Goal: Transaction & Acquisition: Obtain resource

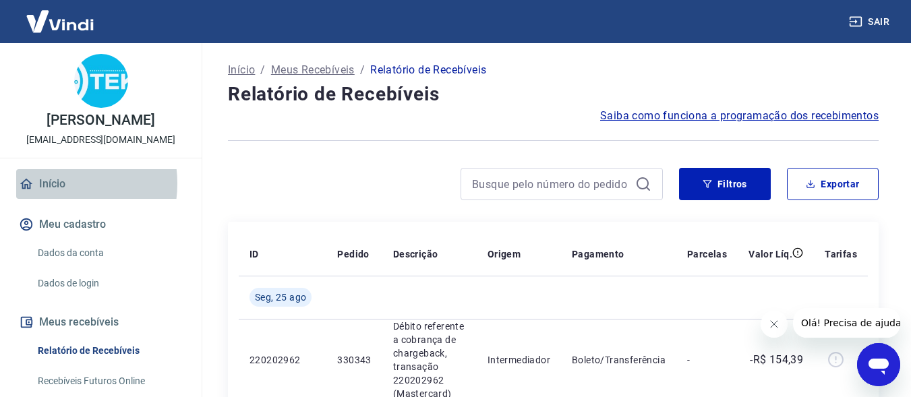
click at [54, 198] on link "Início" at bounding box center [100, 184] width 169 height 30
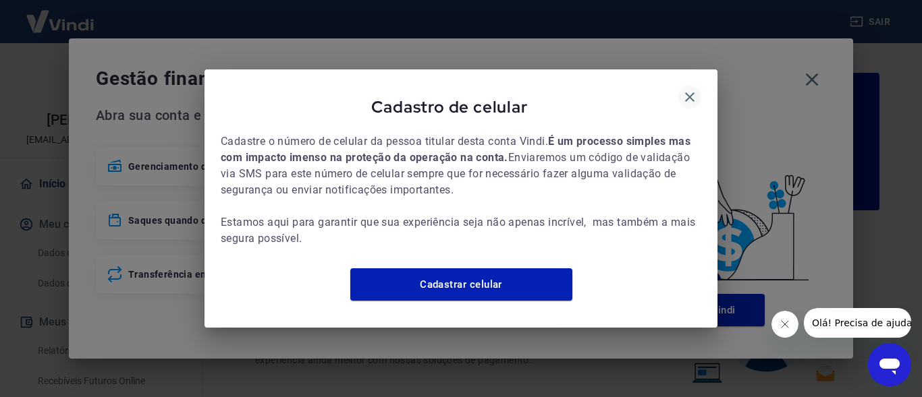
click at [686, 92] on icon "button" at bounding box center [689, 96] width 9 height 9
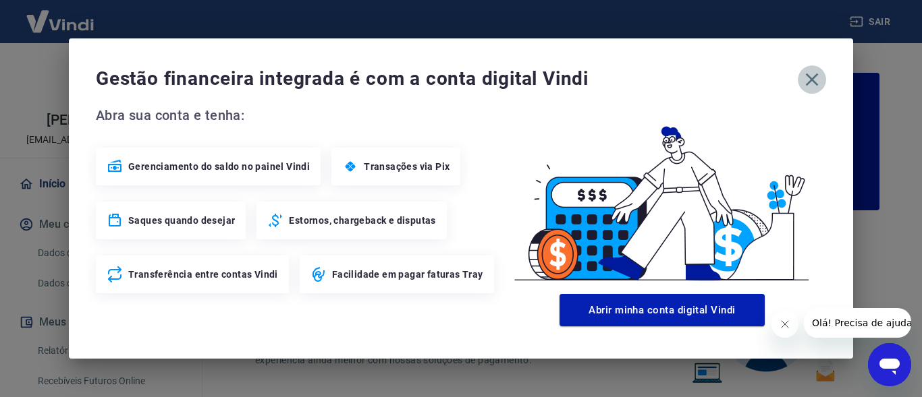
click at [813, 82] on icon "button" at bounding box center [812, 80] width 22 height 22
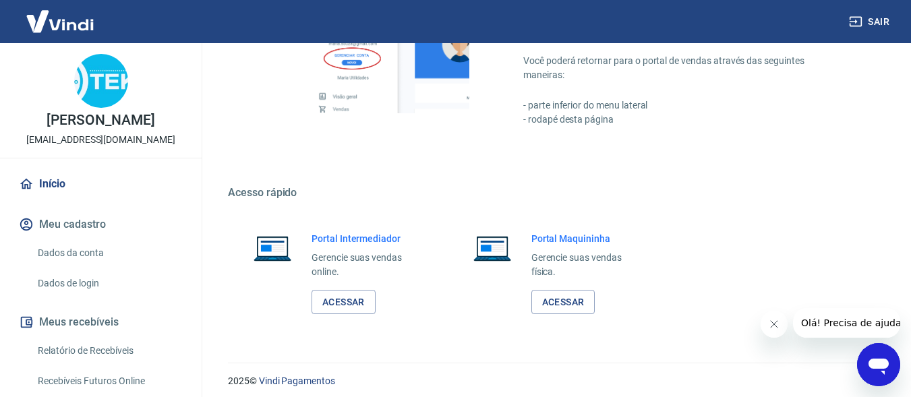
scroll to position [849, 0]
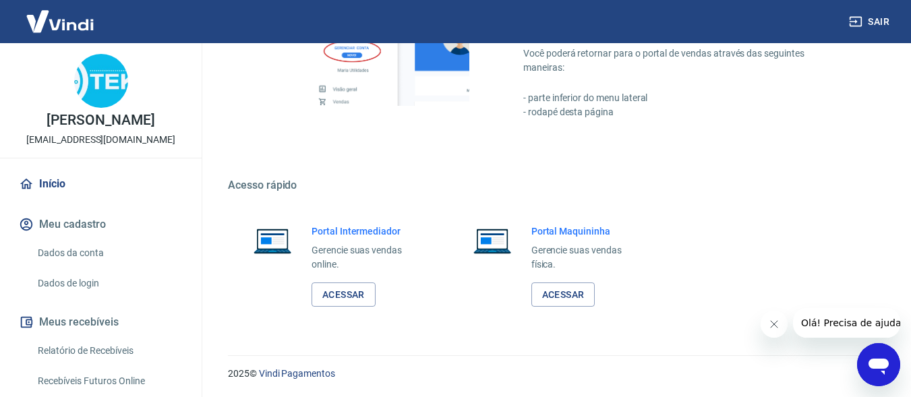
click at [340, 277] on div "Portal Intermediador Gerencie suas vendas online. Acessar" at bounding box center [368, 266] width 112 height 83
click at [345, 295] on link "Acessar" at bounding box center [344, 295] width 64 height 25
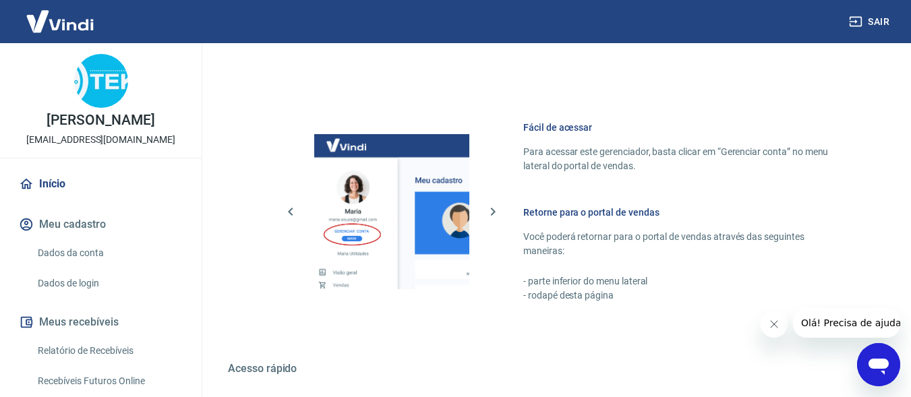
scroll to position [647, 0]
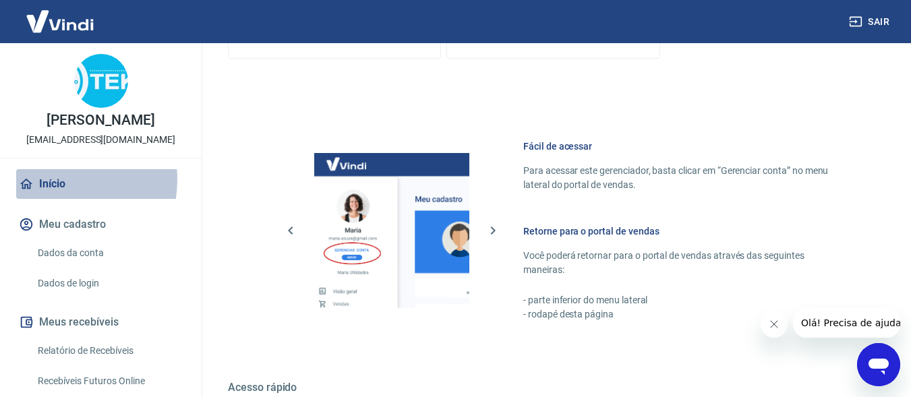
click at [50, 194] on link "Início" at bounding box center [100, 184] width 169 height 30
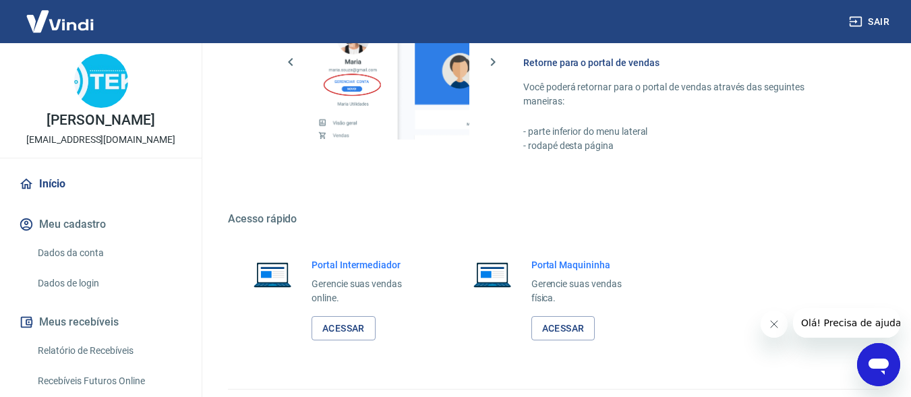
scroll to position [849, 0]
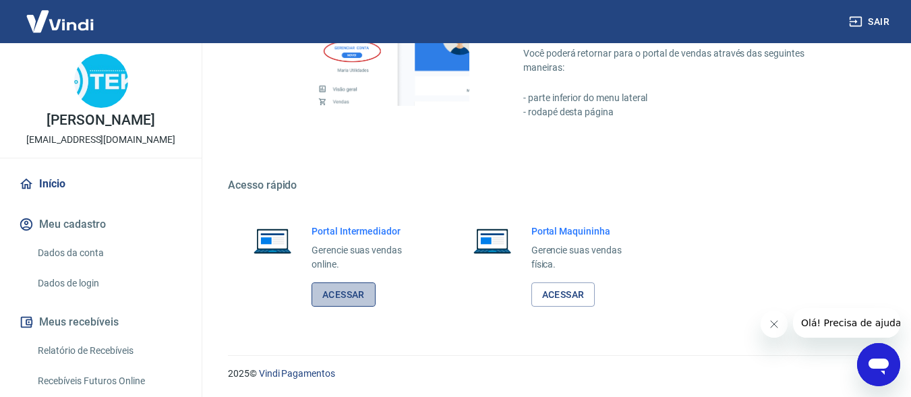
click at [354, 296] on link "Acessar" at bounding box center [344, 295] width 64 height 25
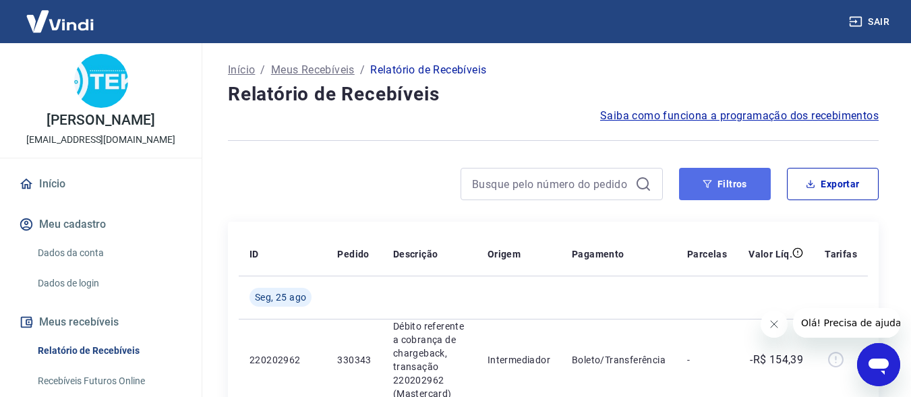
click at [708, 196] on button "Filtros" at bounding box center [725, 184] width 92 height 32
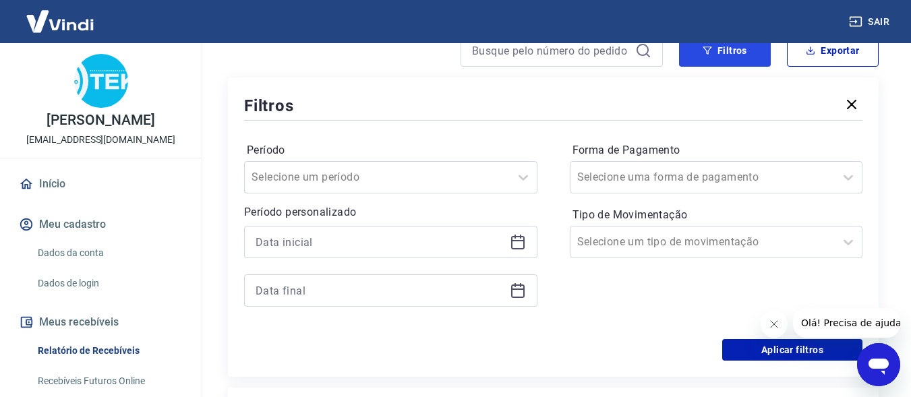
scroll to position [135, 0]
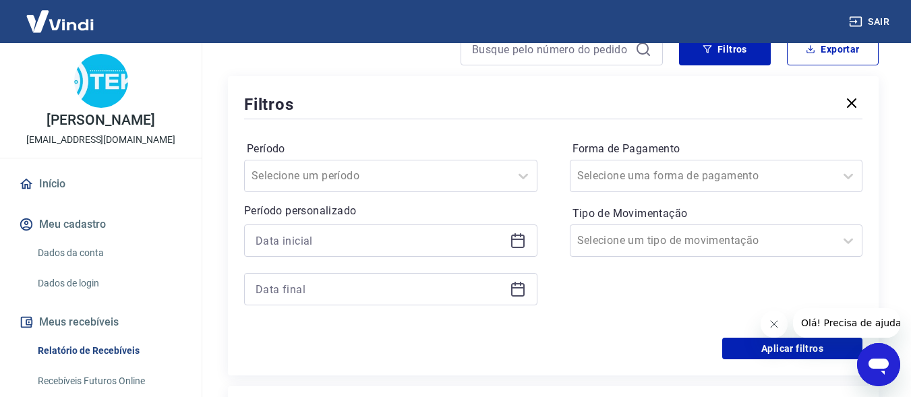
click at [528, 252] on div at bounding box center [390, 241] width 293 height 32
click at [524, 244] on icon at bounding box center [517, 241] width 13 height 13
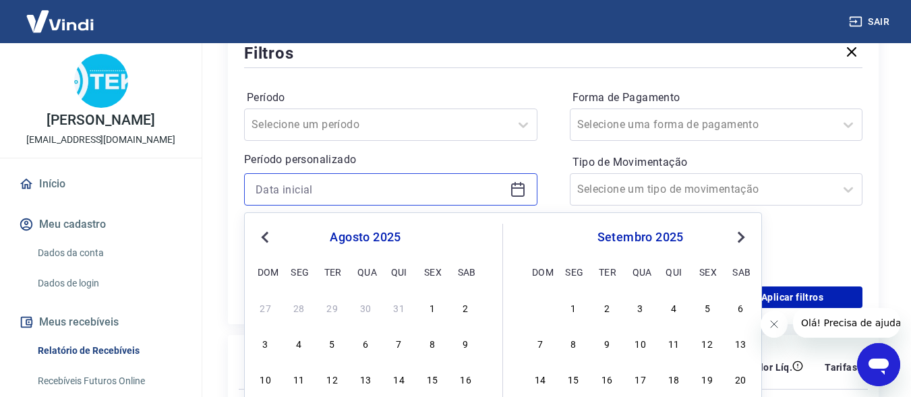
scroll to position [270, 0]
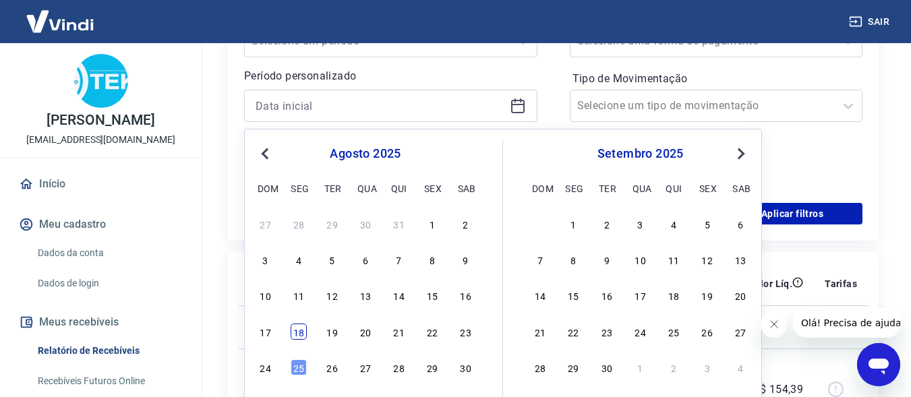
click at [300, 337] on div "18" at bounding box center [299, 332] width 16 height 16
type input "18/08/2025"
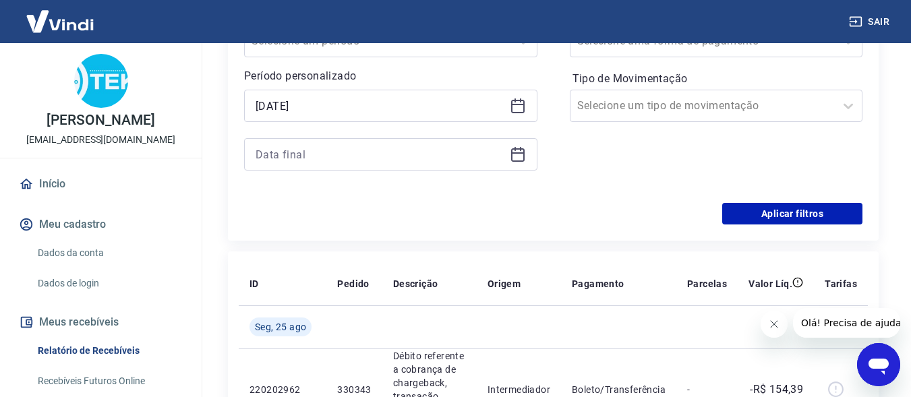
click at [512, 153] on icon at bounding box center [517, 152] width 13 height 1
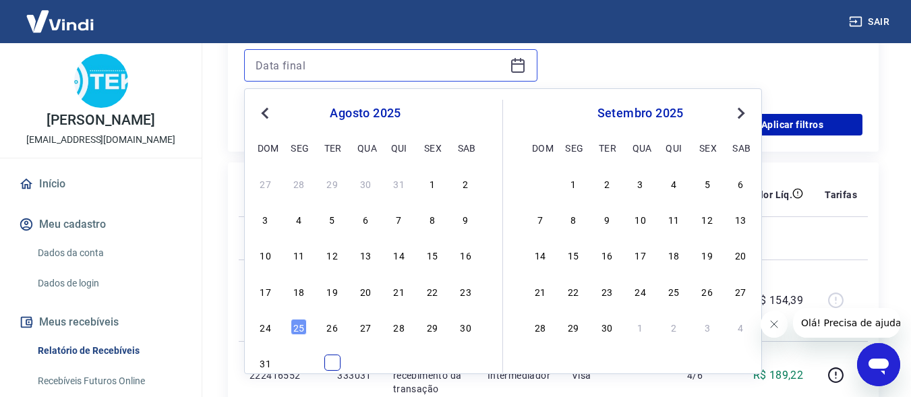
scroll to position [405, 0]
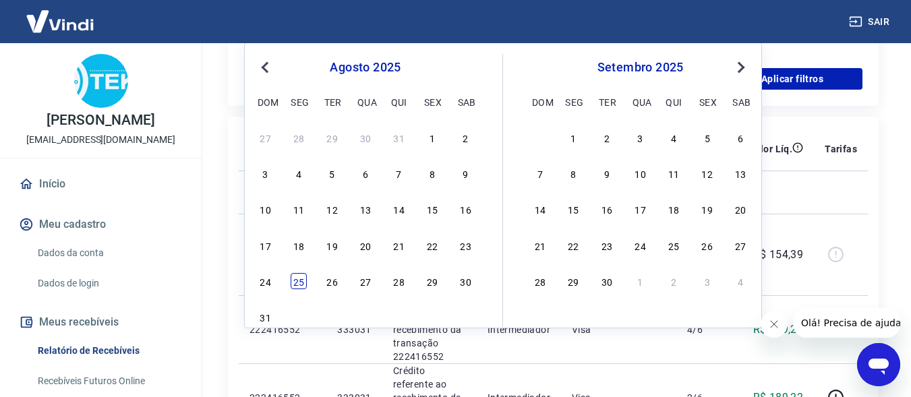
click at [300, 280] on div "25" at bounding box center [299, 281] width 16 height 16
type input "25/08/2025"
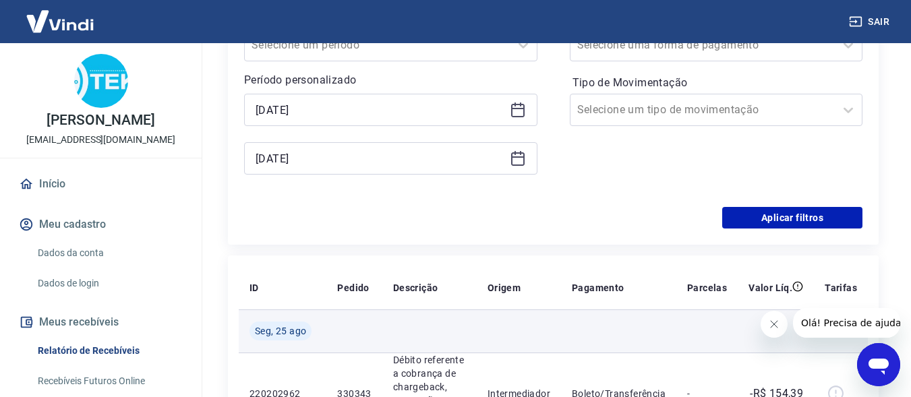
scroll to position [337, 0]
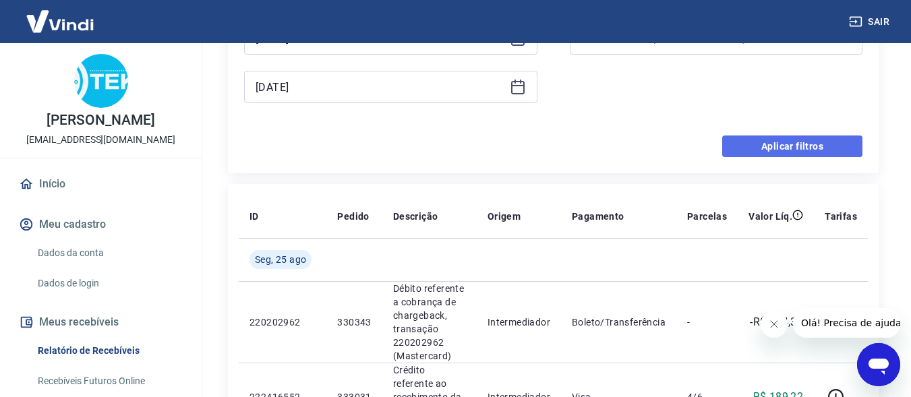
click at [781, 150] on button "Aplicar filtros" at bounding box center [793, 147] width 140 height 22
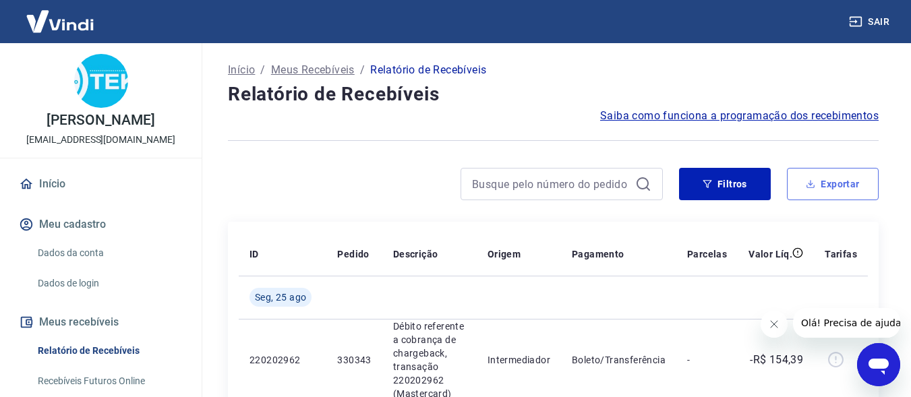
click at [816, 185] on icon "button" at bounding box center [810, 183] width 9 height 9
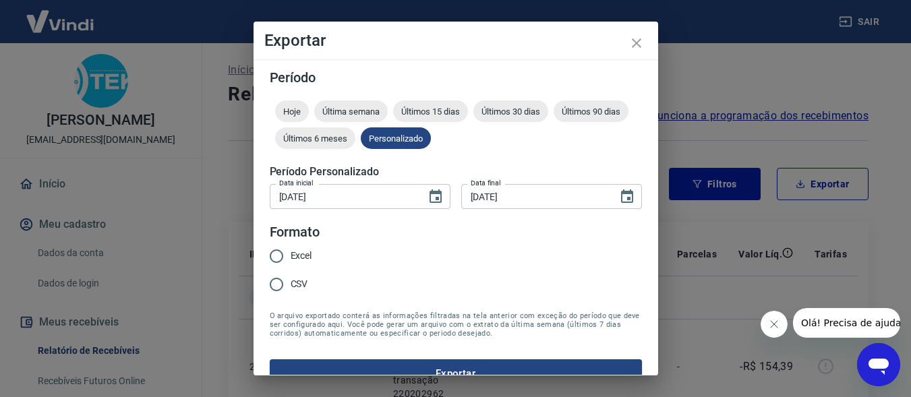
type input "18/08/2025"
type input "25/08/2025"
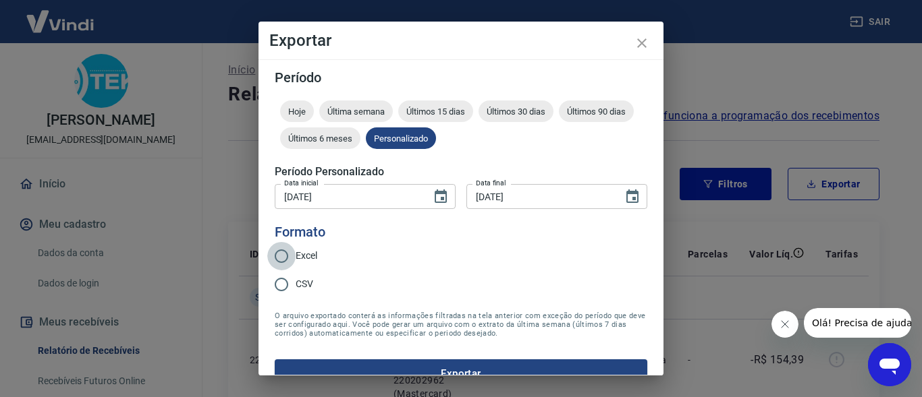
click at [282, 257] on input "Excel" at bounding box center [281, 256] width 28 height 28
radio input "true"
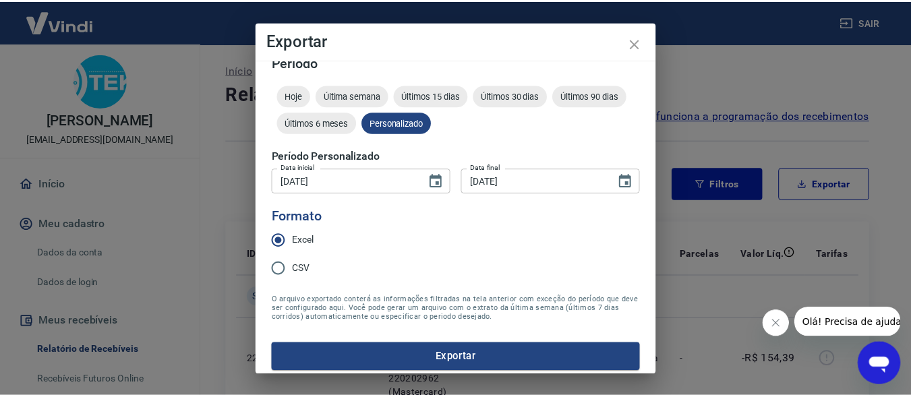
scroll to position [24, 0]
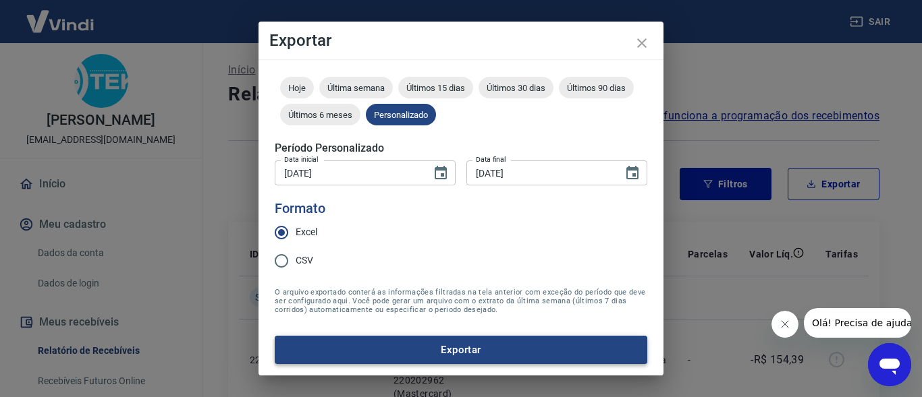
click at [404, 343] on button "Exportar" at bounding box center [461, 350] width 372 height 28
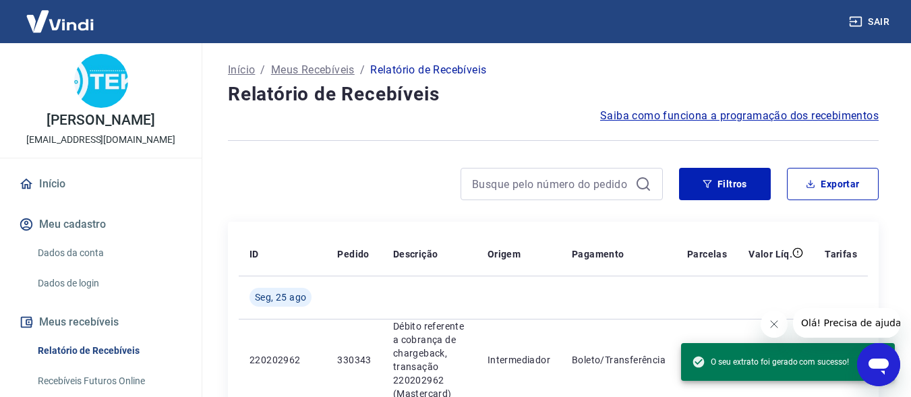
click at [517, 138] on div at bounding box center [553, 140] width 651 height 33
